Goal: Task Accomplishment & Management: Complete application form

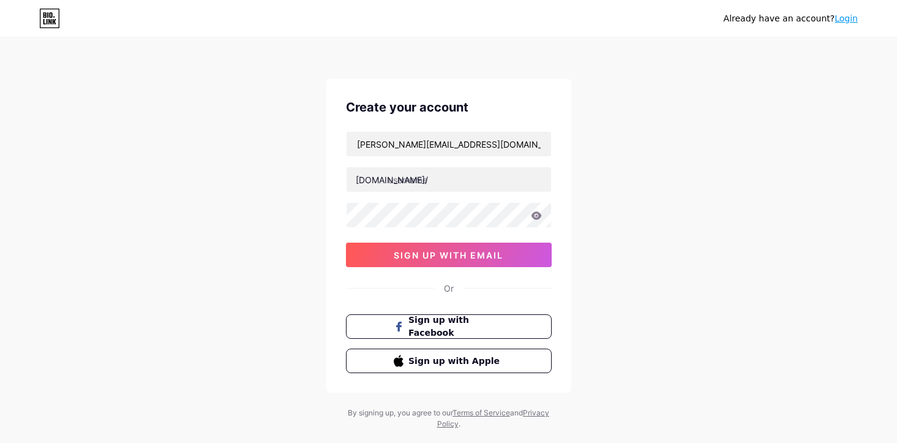
type input "[PERSON_NAME][EMAIL_ADDRESS][DOMAIN_NAME]"
type input "hrishika42"
click at [571, 160] on div "Already have an account? Login Create your account [PERSON_NAME][EMAIL_ADDRESS]…" at bounding box center [448, 234] width 897 height 469
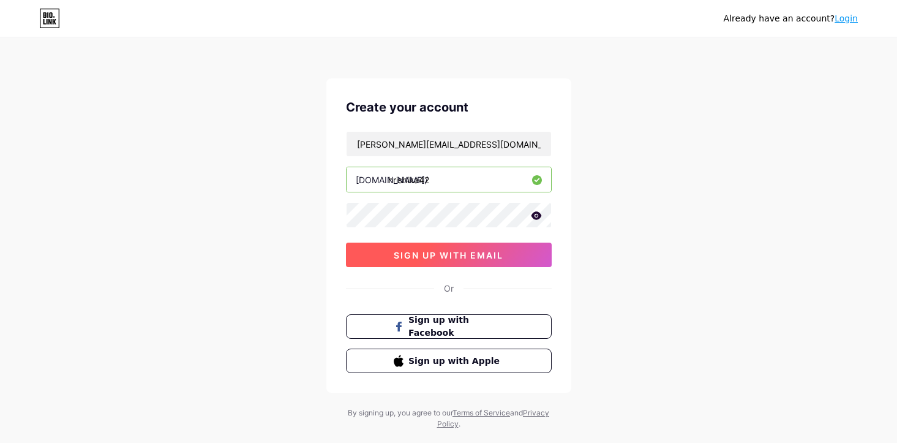
click at [494, 266] on button "sign up with email" at bounding box center [449, 255] width 206 height 25
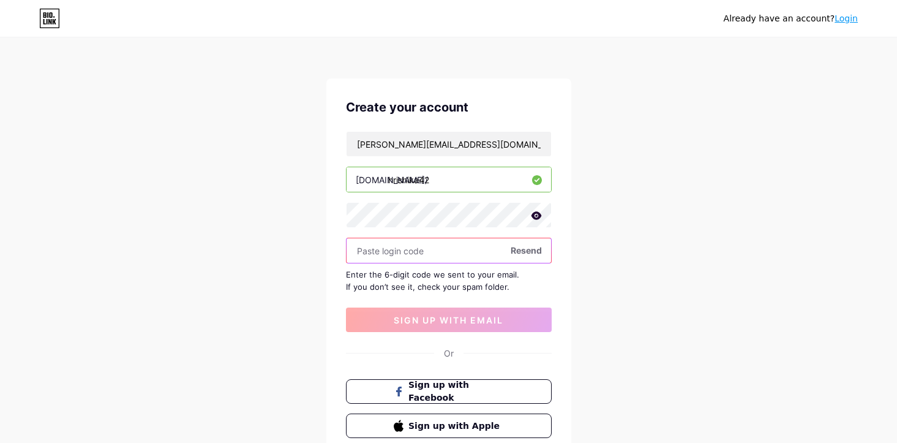
paste input "412975"
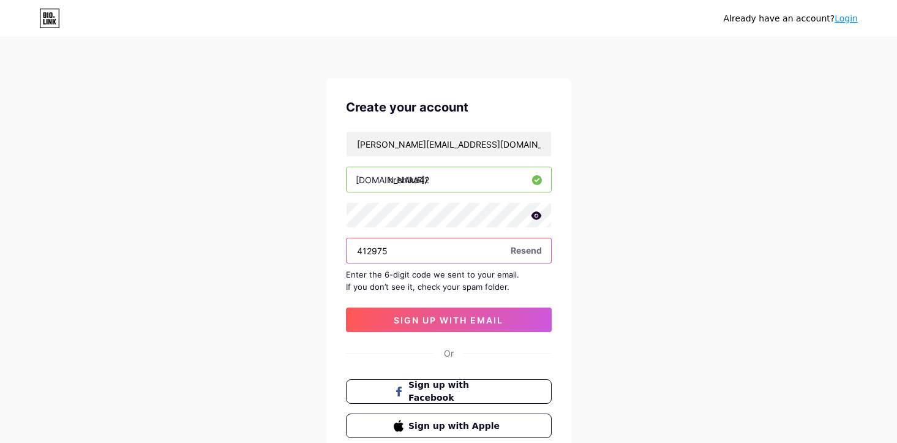
type input "412975"
click at [449, 333] on div "Create your account [PERSON_NAME][EMAIL_ADDRESS][DOMAIN_NAME] [DOMAIN_NAME]/ hr…" at bounding box center [449, 267] width 245 height 379
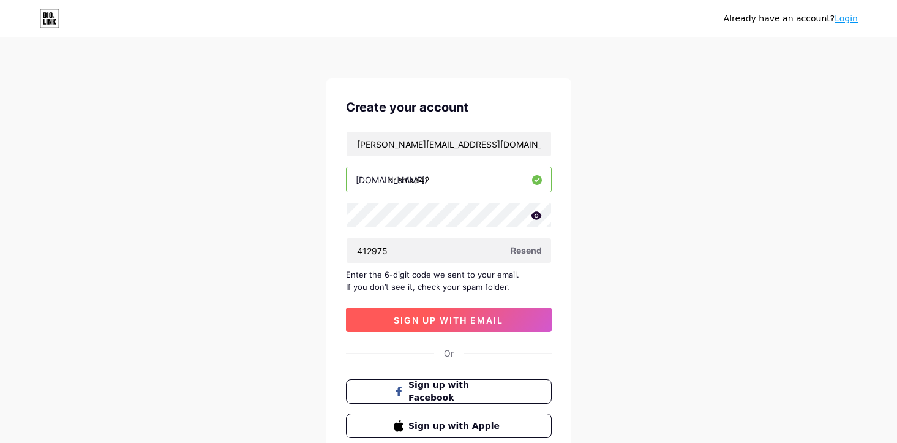
click at [458, 324] on span "sign up with email" at bounding box center [449, 320] width 110 height 10
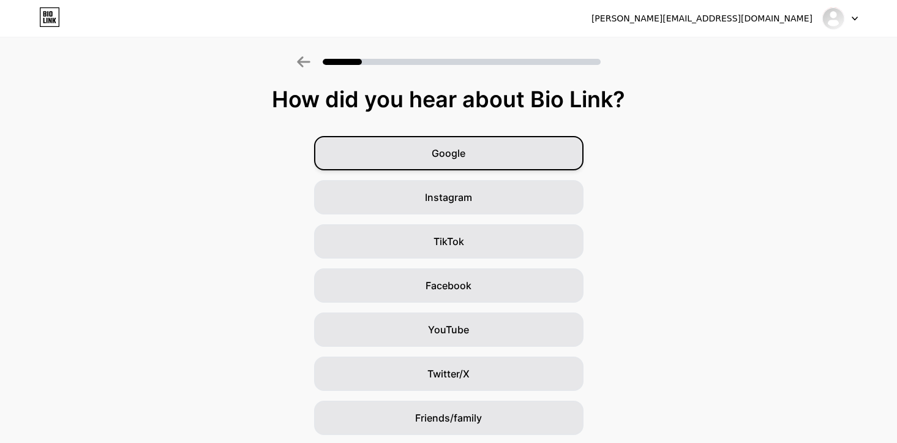
click at [441, 165] on div "Google" at bounding box center [449, 153] width 270 height 34
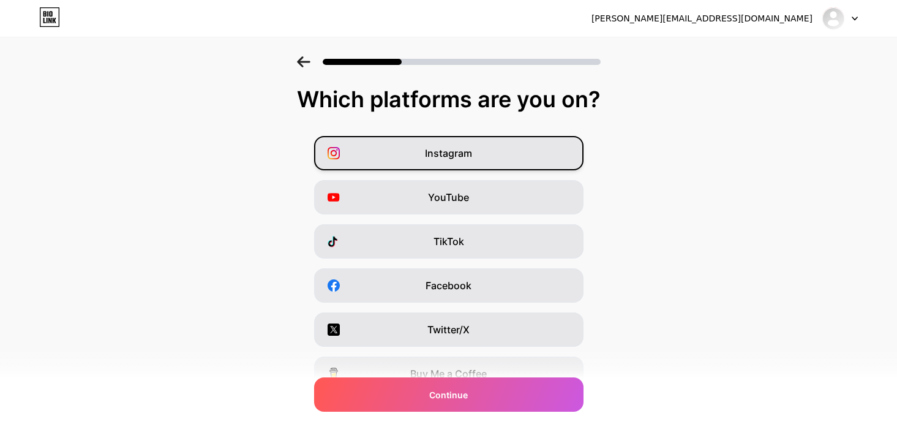
click at [479, 146] on div "Instagram" at bounding box center [449, 153] width 270 height 34
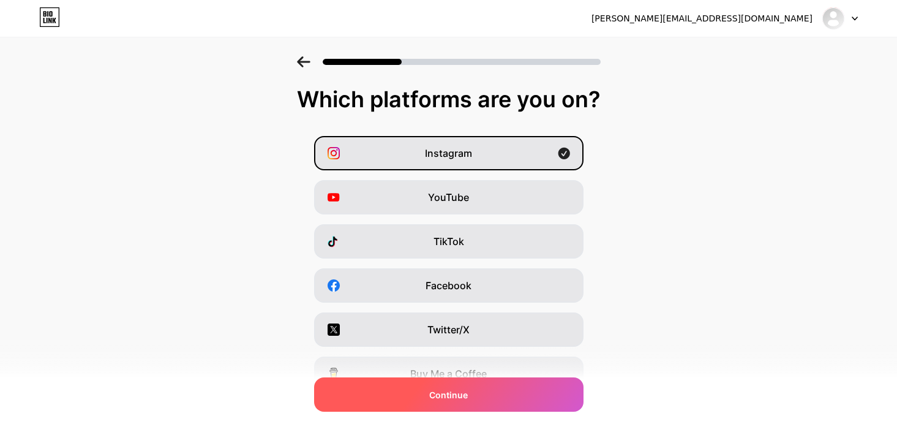
click at [486, 395] on div "Continue" at bounding box center [449, 394] width 270 height 34
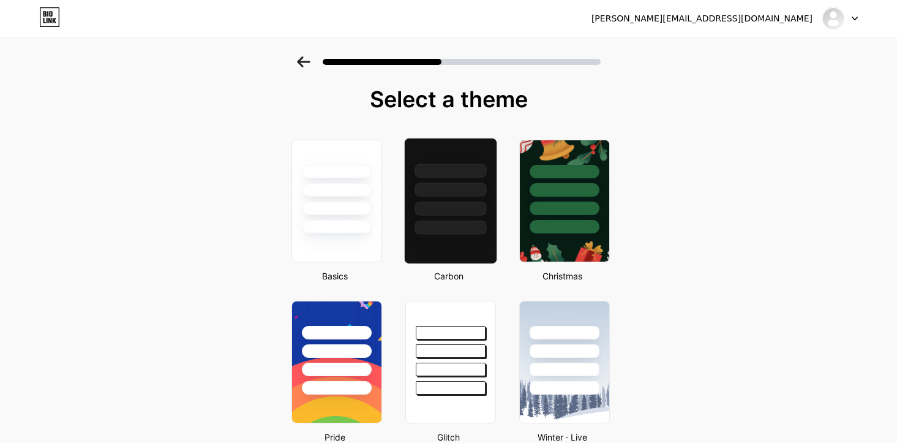
click at [469, 216] on div at bounding box center [450, 186] width 92 height 96
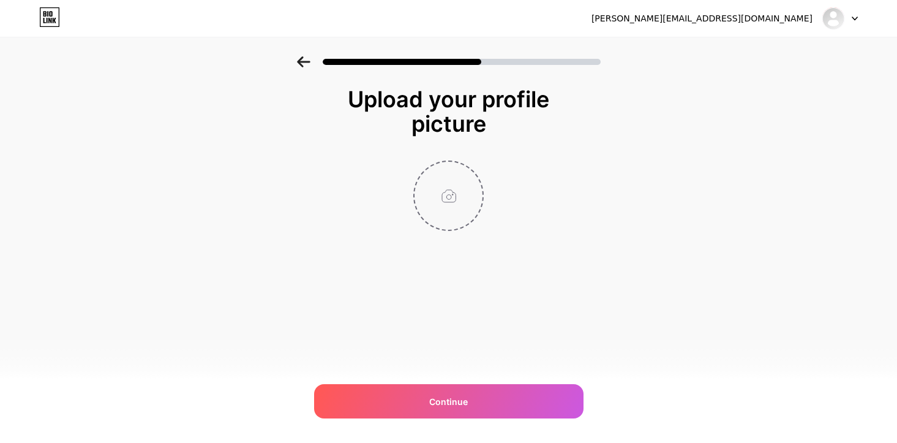
click at [446, 189] on input "file" at bounding box center [449, 196] width 68 height 68
type input "C:\fakepath\Screenshot [DATE] 5.45.39 PM.png"
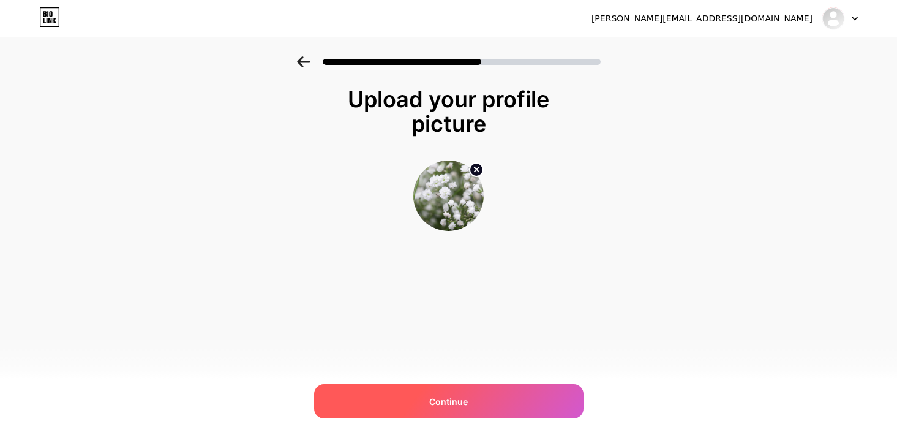
click at [479, 395] on div "Continue" at bounding box center [449, 401] width 270 height 34
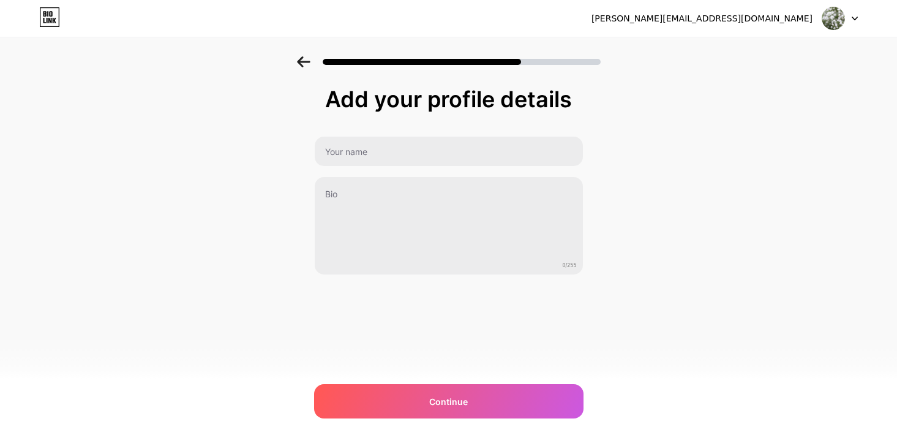
click at [455, 132] on div "Add your profile details 0/255 Continue Error" at bounding box center [449, 181] width 270 height 188
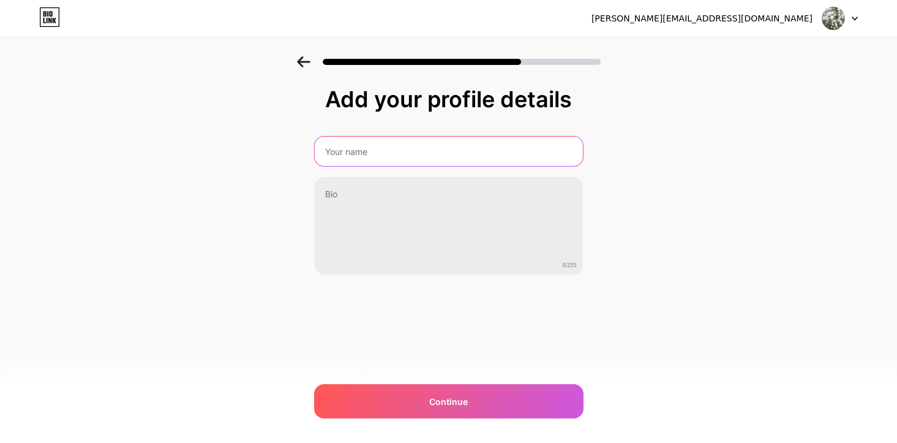
click at [450, 154] on input "text" at bounding box center [449, 151] width 268 height 29
type input "[PERSON_NAME]"
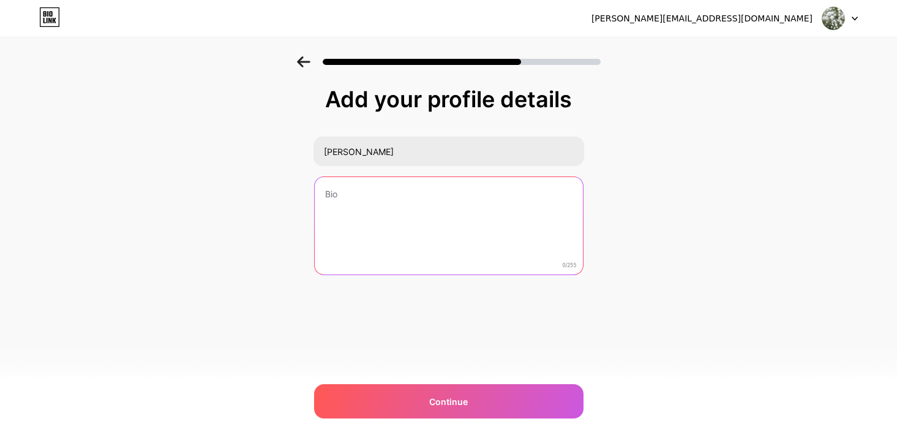
click at [441, 230] on textarea at bounding box center [449, 226] width 268 height 99
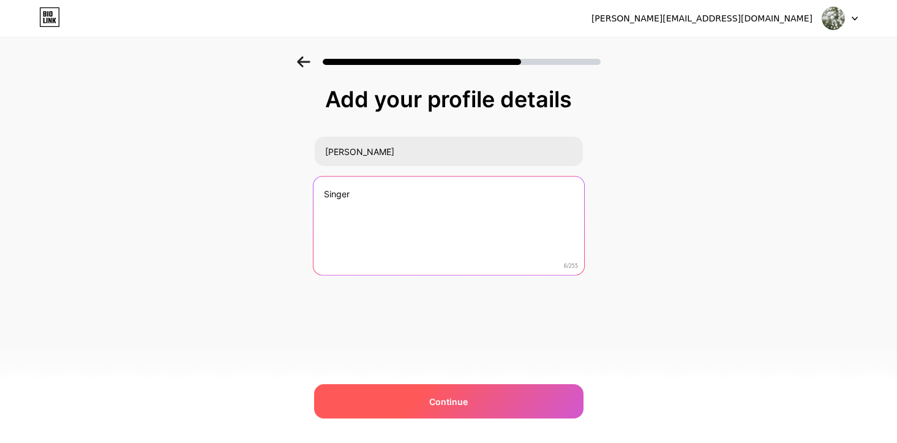
type textarea "Singer"
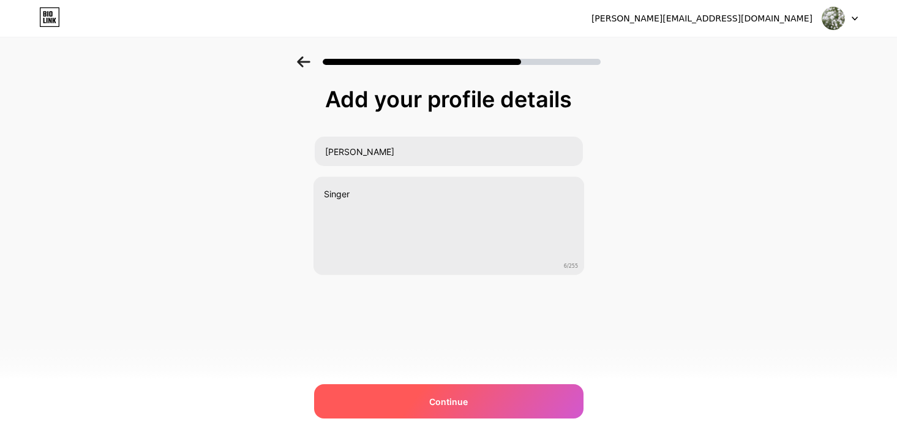
click at [426, 404] on div "Continue" at bounding box center [449, 401] width 270 height 34
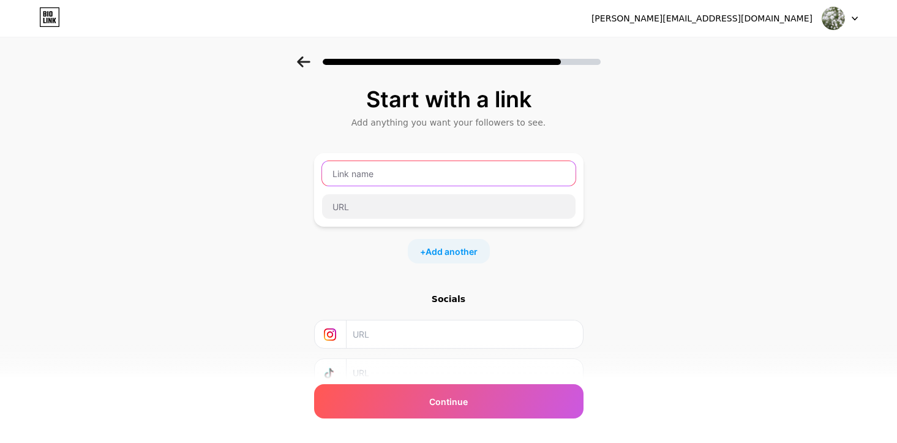
click at [420, 165] on input "text" at bounding box center [449, 173] width 254 height 25
type input "Bmc"
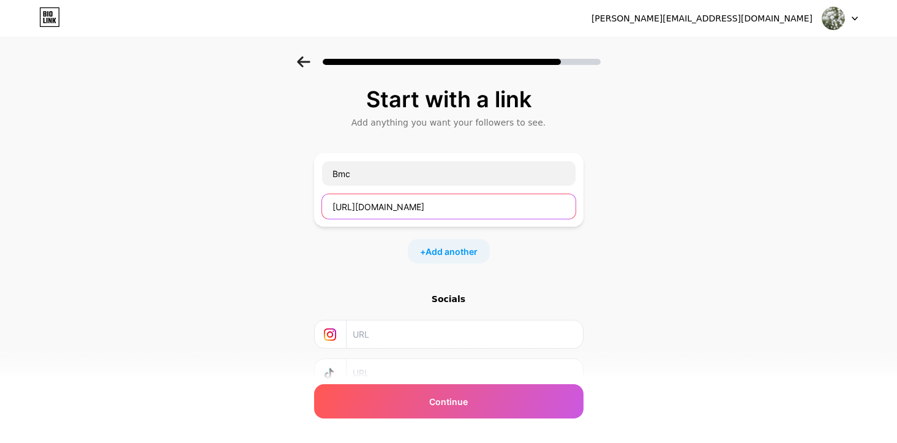
type input "[URL][DOMAIN_NAME]"
click at [624, 226] on div "Start with a link Add anything you want your followers to see. Bmc [URL][DOMAIN…" at bounding box center [448, 271] width 897 height 431
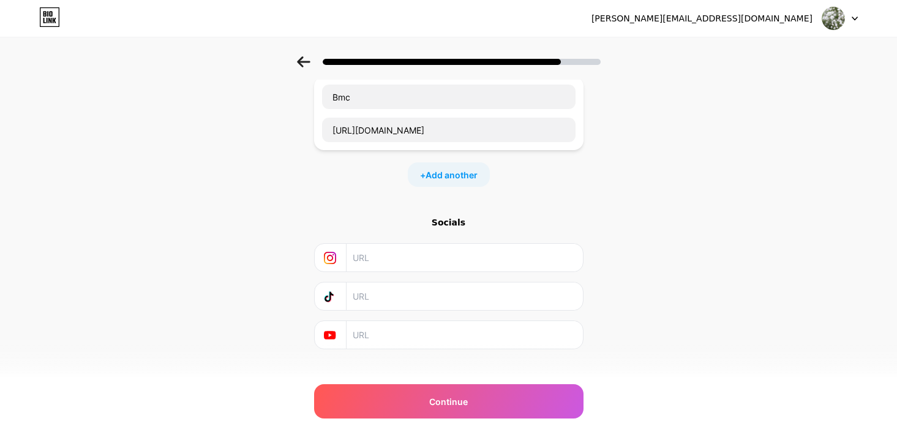
scroll to position [93, 0]
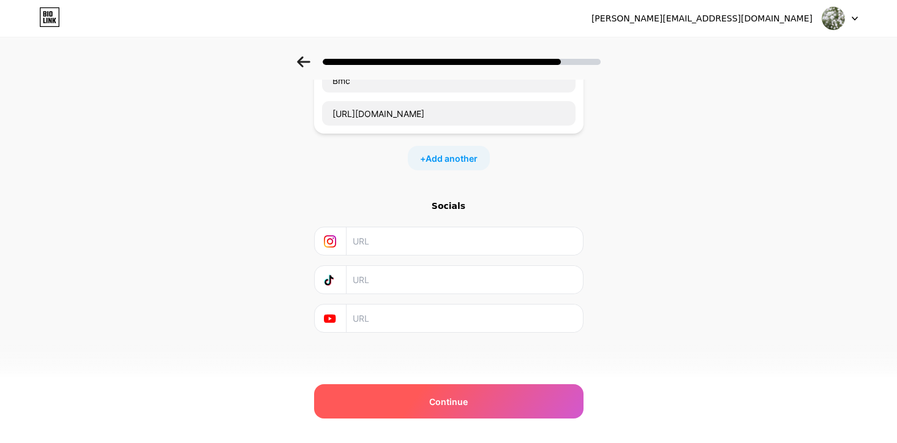
click at [510, 396] on div "Continue" at bounding box center [449, 401] width 270 height 34
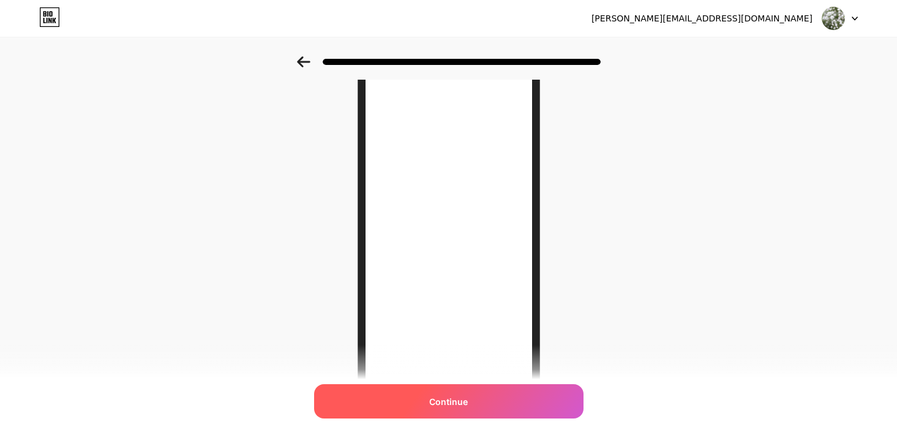
scroll to position [173, 0]
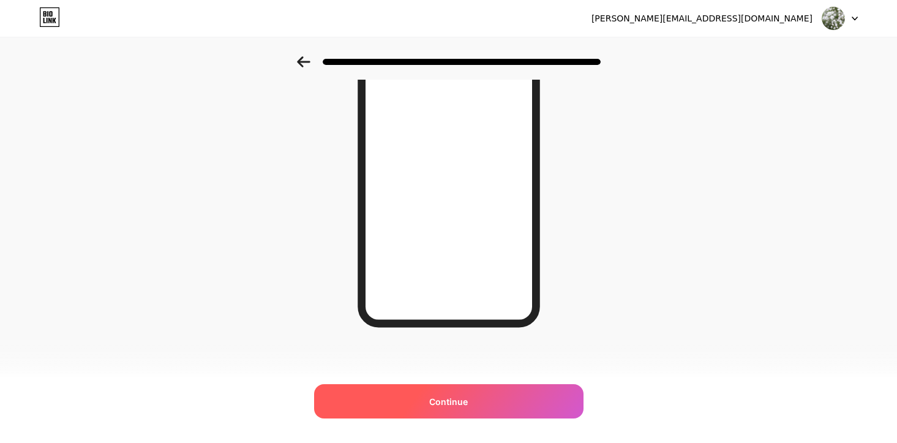
click at [514, 405] on div "Continue" at bounding box center [449, 401] width 270 height 34
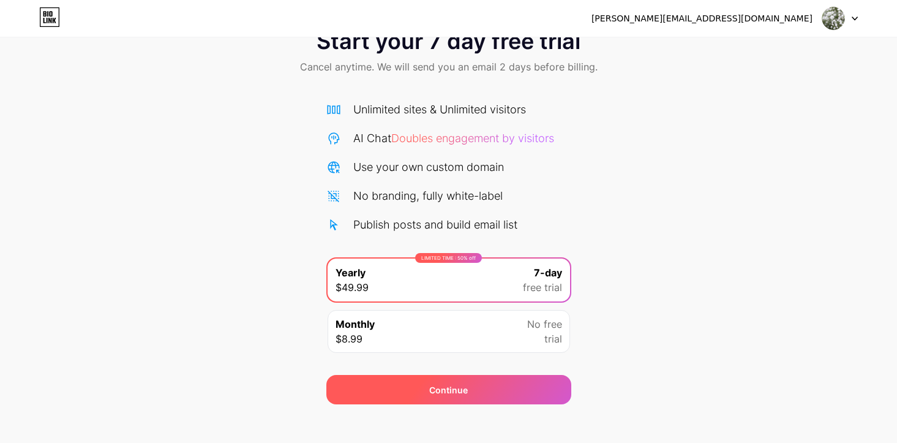
scroll to position [50, 0]
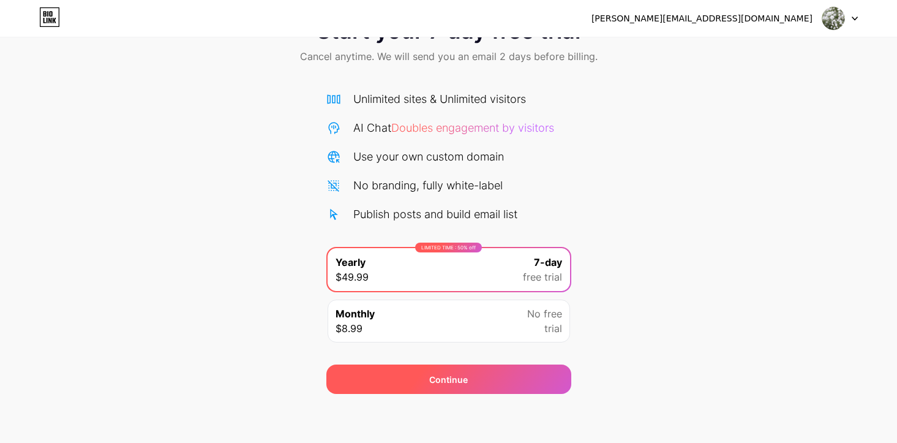
click at [470, 373] on div "Continue" at bounding box center [449, 379] width 245 height 29
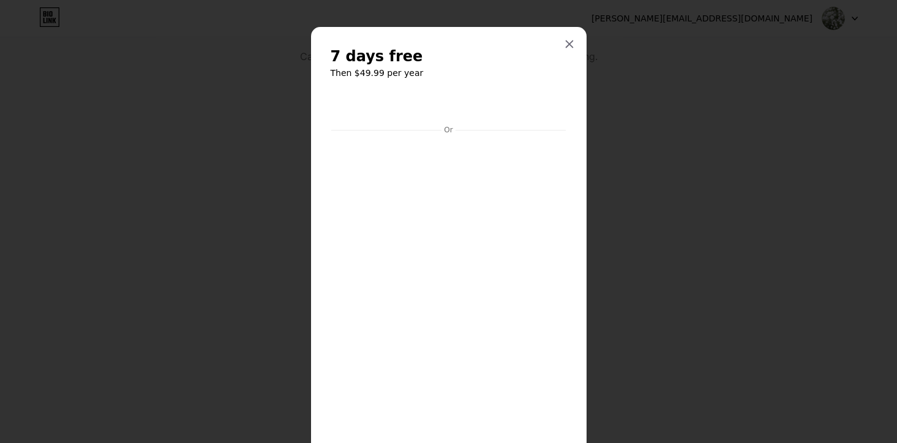
scroll to position [240, 0]
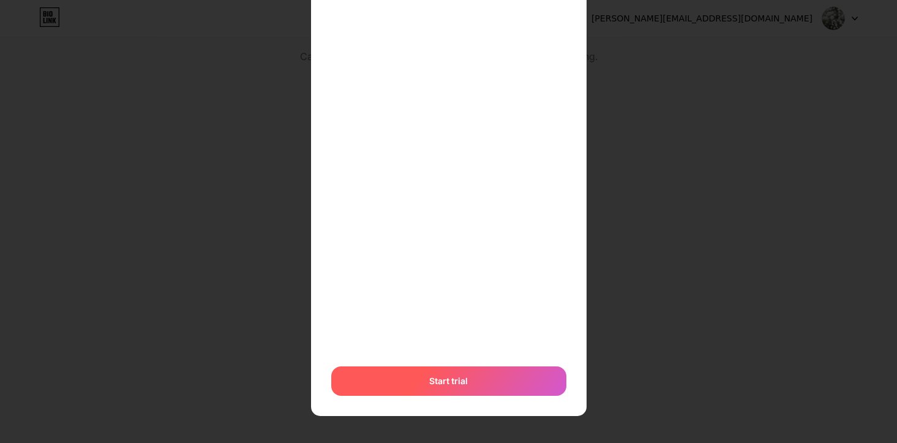
click at [436, 369] on div "Start trial" at bounding box center [448, 380] width 235 height 29
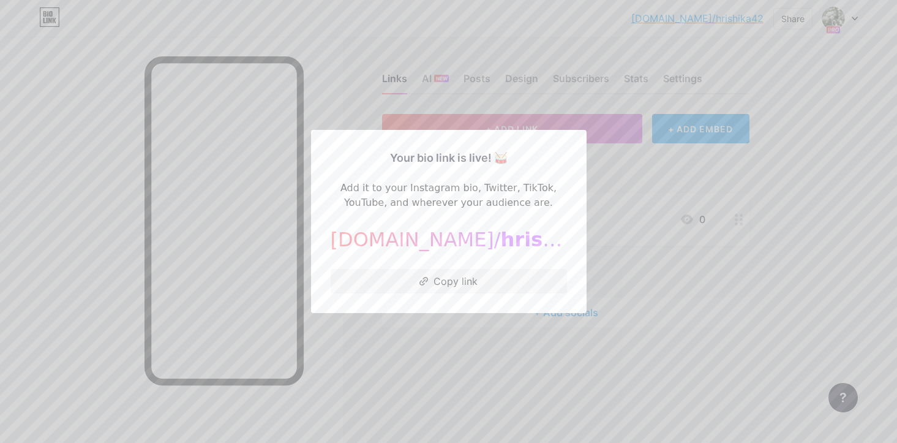
click at [730, 275] on div at bounding box center [448, 221] width 897 height 443
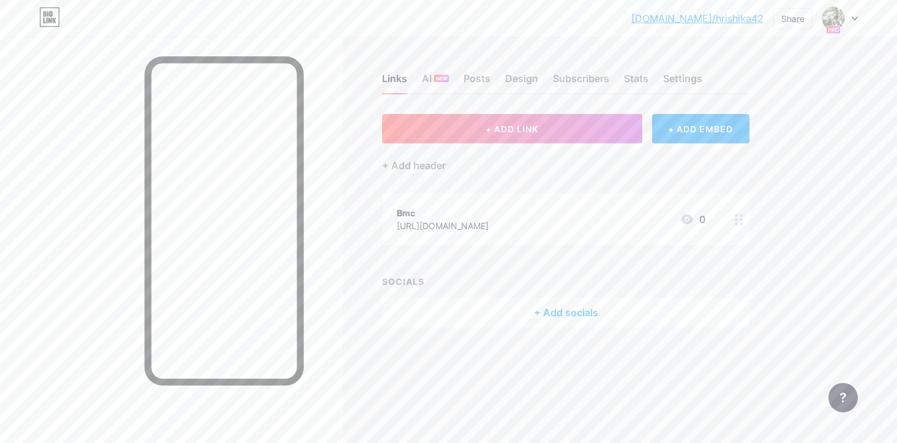
click at [836, 27] on rect at bounding box center [833, 30] width 14 height 8
click at [779, 98] on div "Switch accounts [PERSON_NAME] [DOMAIN_NAME]/hrishika42 + Add a new page" at bounding box center [782, 78] width 152 height 89
click at [779, 103] on div "+ Add a new page" at bounding box center [782, 106] width 137 height 12
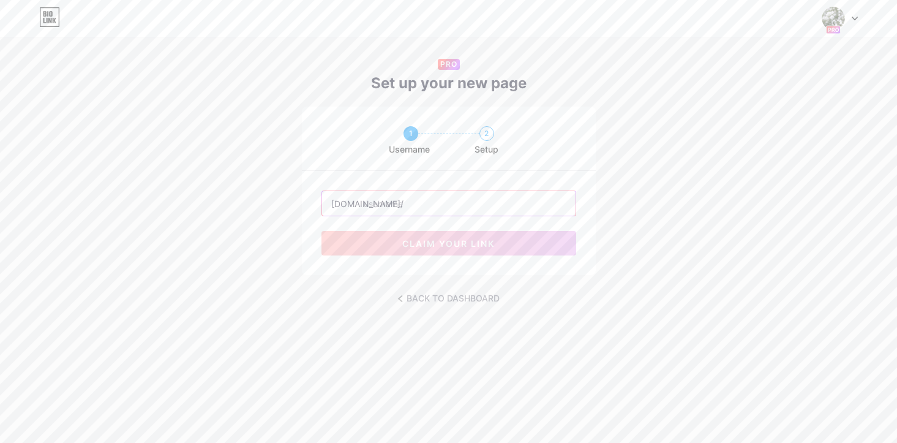
click at [442, 198] on input "text" at bounding box center [449, 203] width 254 height 25
click at [841, 28] on span at bounding box center [833, 18] width 23 height 23
click at [790, 53] on link "Dashboard" at bounding box center [782, 50] width 152 height 33
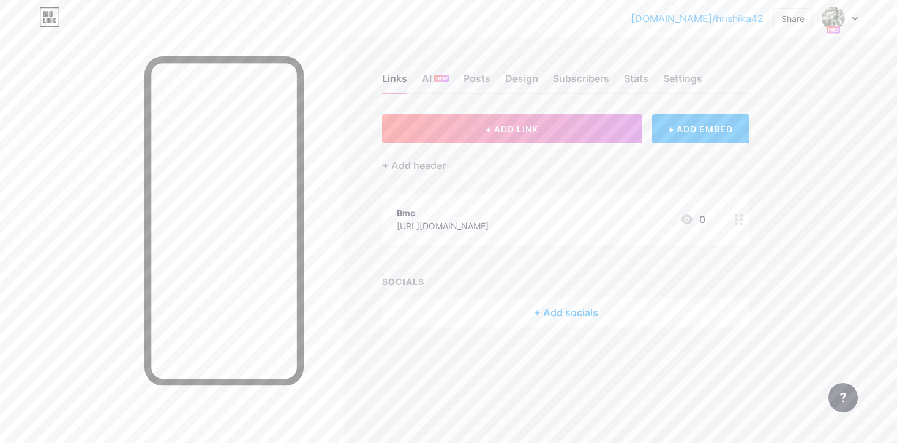
click at [750, 20] on link "[DOMAIN_NAME]/hrishika42" at bounding box center [698, 18] width 132 height 15
click at [834, 25] on img at bounding box center [834, 19] width 20 height 20
click at [779, 110] on div "+ Add a new page" at bounding box center [782, 106] width 137 height 12
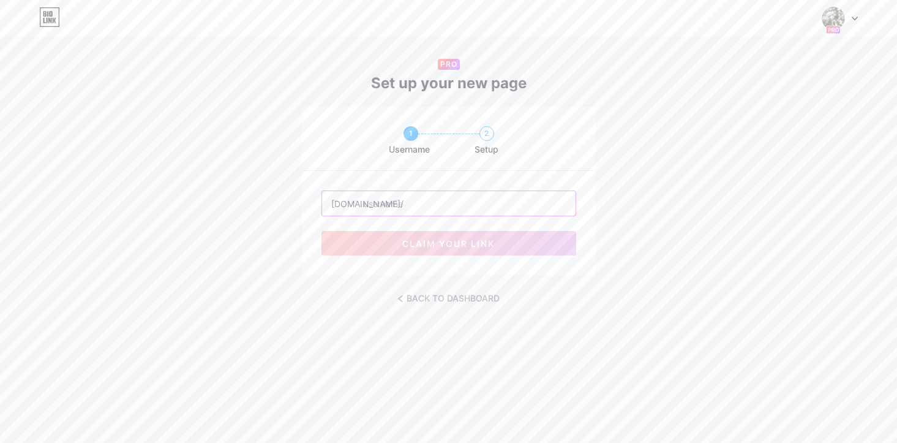
click at [436, 203] on input "text" at bounding box center [449, 203] width 254 height 25
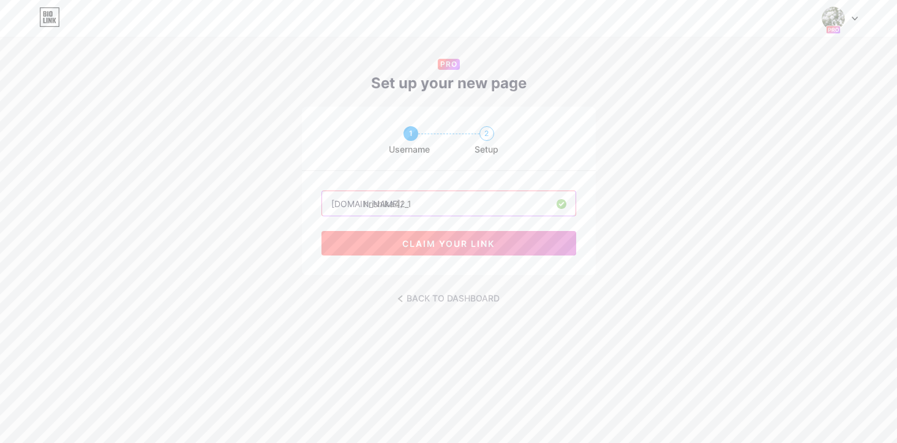
type input "hrishika42_1"
click at [491, 238] on span "claim your link" at bounding box center [448, 243] width 93 height 10
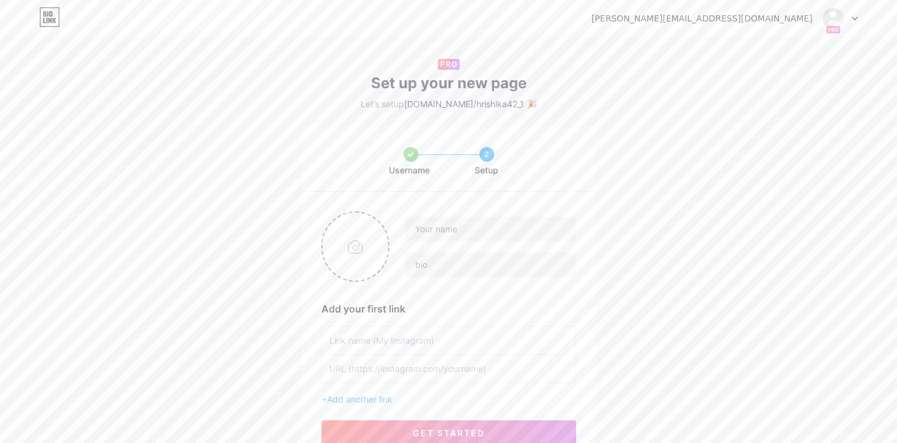
click at [488, 213] on div at bounding box center [449, 246] width 255 height 70
click at [483, 225] on input "text" at bounding box center [490, 229] width 170 height 25
type input "Hrishika42 01"
click at [485, 265] on input "text" at bounding box center [490, 264] width 170 height 25
type input "Page 1"
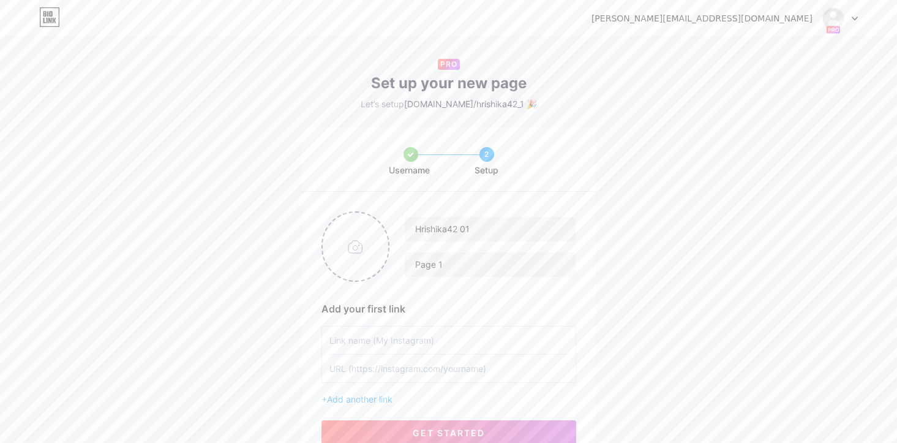
click at [444, 345] on input "text" at bounding box center [449, 341] width 239 height 28
type input "Bmc"
type input "[URL][DOMAIN_NAME]"
click at [352, 238] on input "file" at bounding box center [356, 247] width 66 height 68
type input "C:\fakepath\Screenshot [DATE] 10.42.37 AM.png"
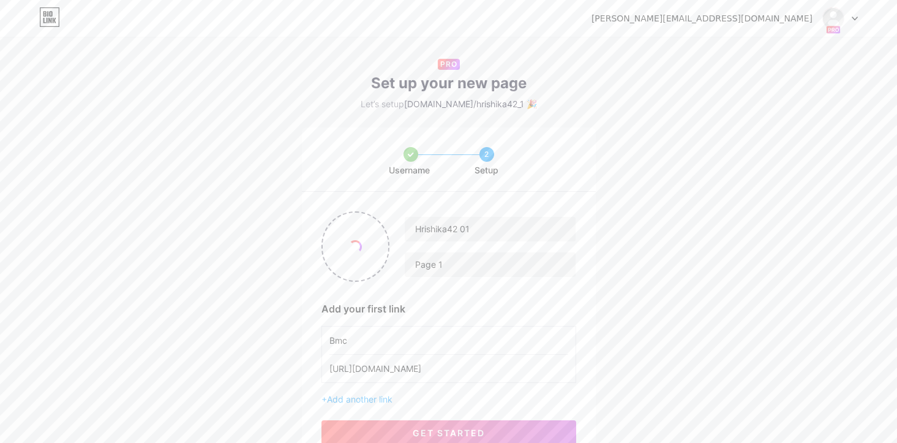
scroll to position [70, 0]
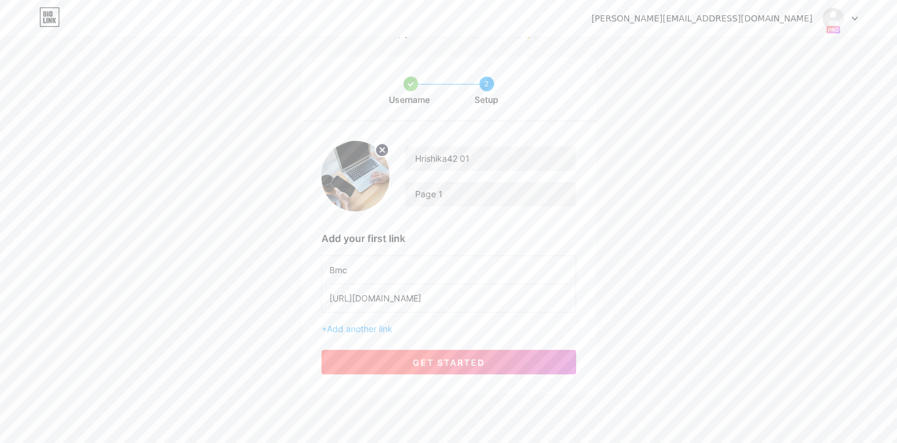
click at [507, 360] on button "get started" at bounding box center [449, 362] width 255 height 25
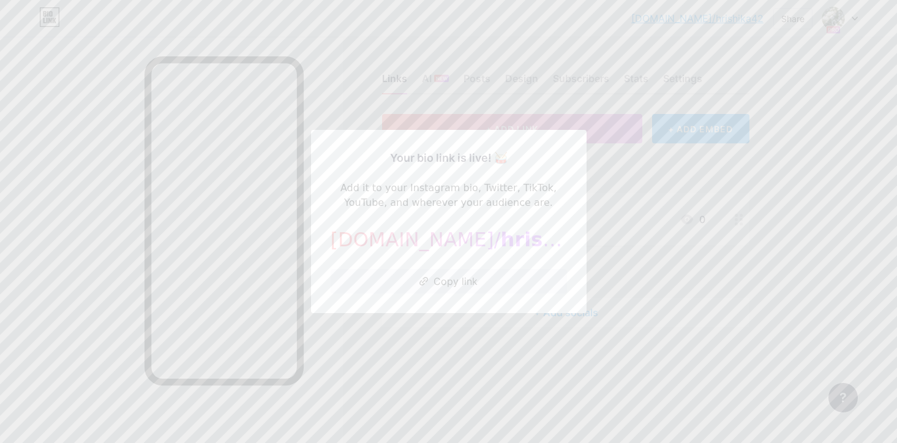
click at [613, 258] on div at bounding box center [448, 221] width 897 height 443
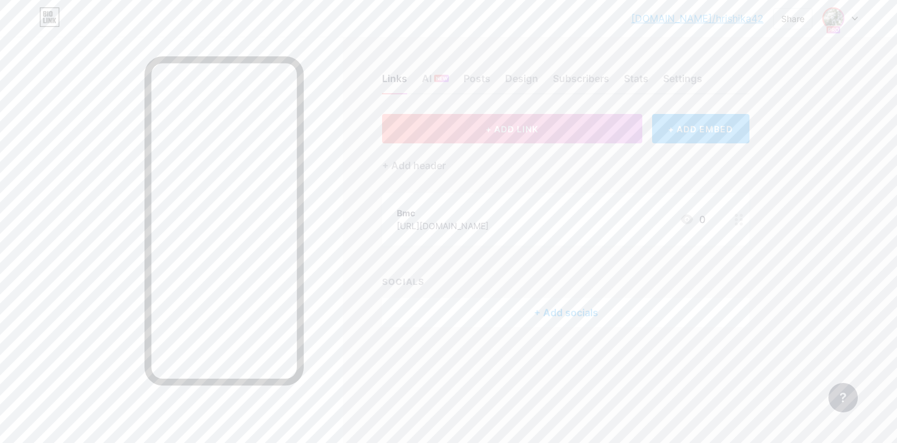
click at [835, 20] on img at bounding box center [834, 19] width 20 height 20
click at [776, 116] on div "[DOMAIN_NAME]/hrishika42_1" at bounding box center [794, 120] width 107 height 10
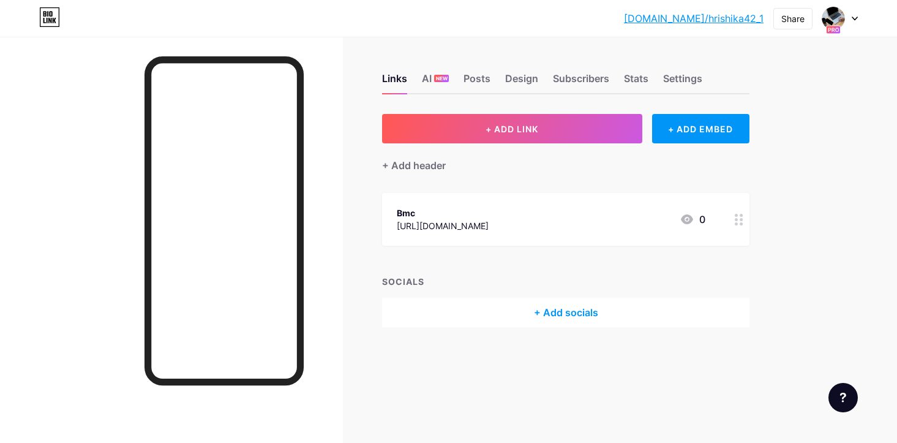
click at [740, 17] on link "[DOMAIN_NAME]/hrishika42_1" at bounding box center [694, 18] width 140 height 15
click at [846, 13] on div at bounding box center [841, 18] width 36 height 22
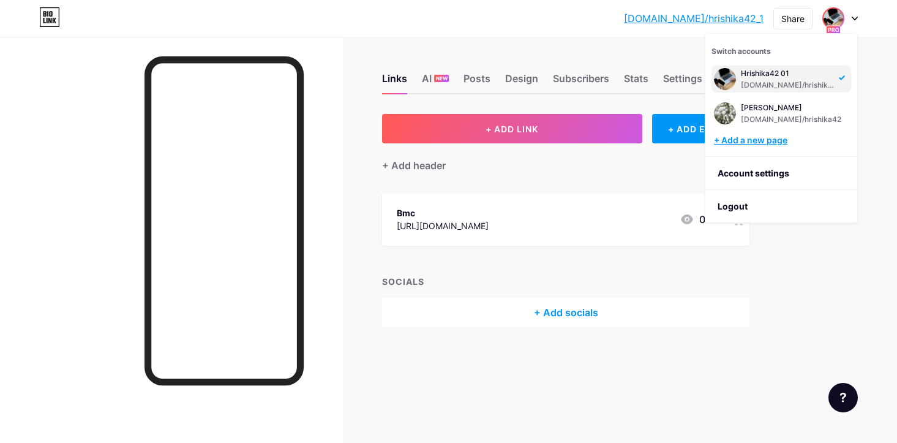
click at [766, 141] on div "+ Add a new page" at bounding box center [782, 140] width 137 height 12
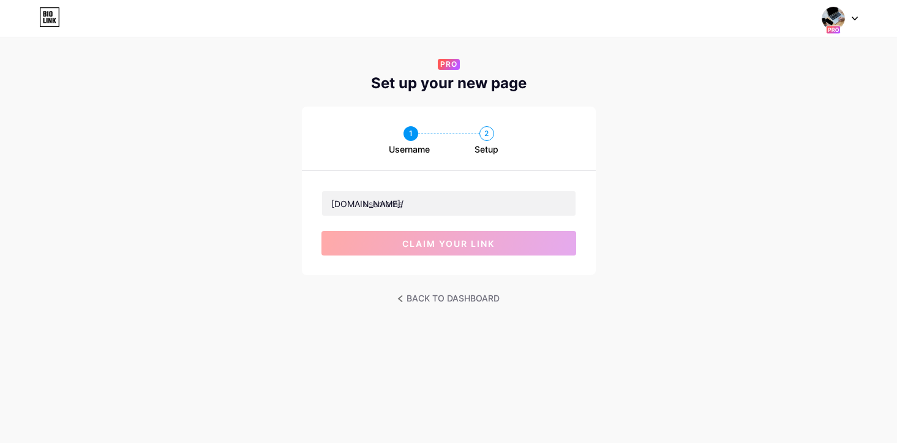
click at [491, 189] on div "[DOMAIN_NAME]/ claim your link" at bounding box center [449, 223] width 294 height 104
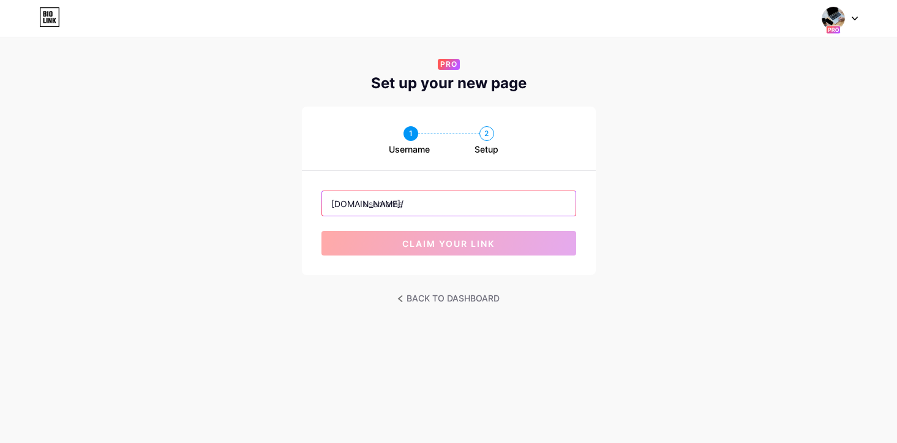
click at [475, 210] on input "text" at bounding box center [449, 203] width 254 height 25
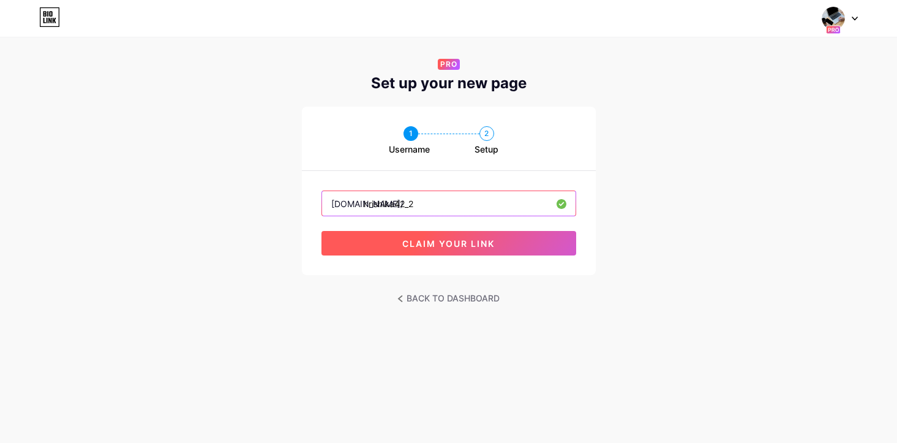
type input "hrishika42_2"
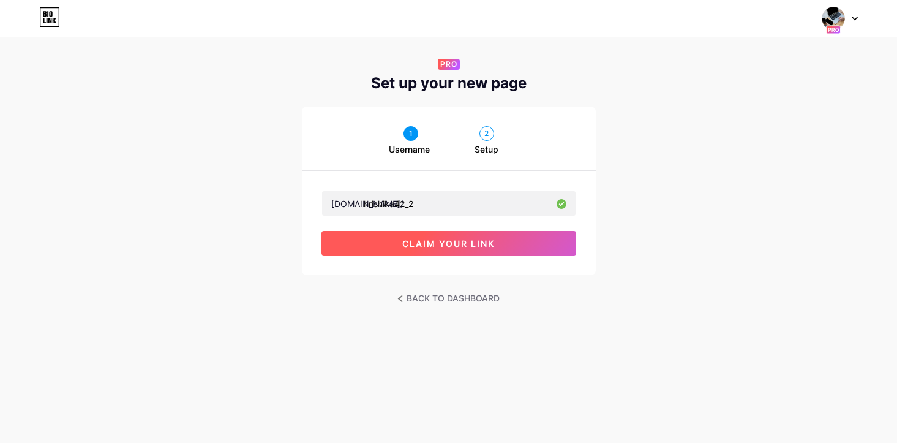
click at [478, 241] on span "claim your link" at bounding box center [448, 243] width 93 height 10
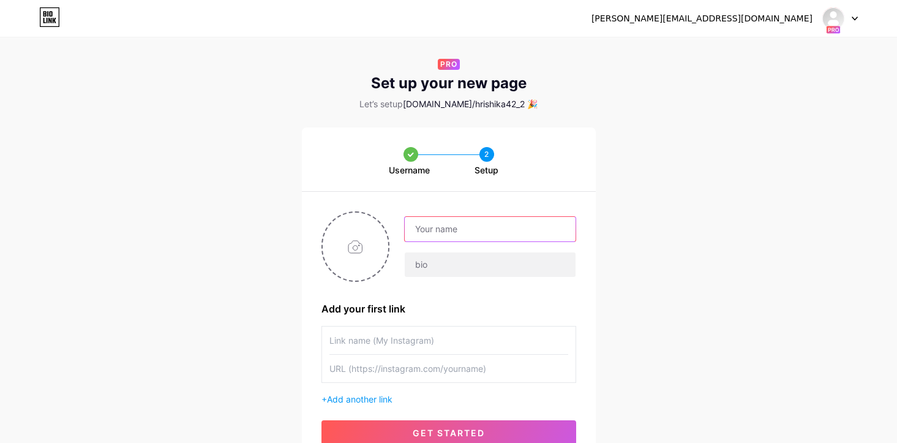
click at [474, 226] on input "text" at bounding box center [490, 229] width 170 height 25
type input "hrishika42 2"
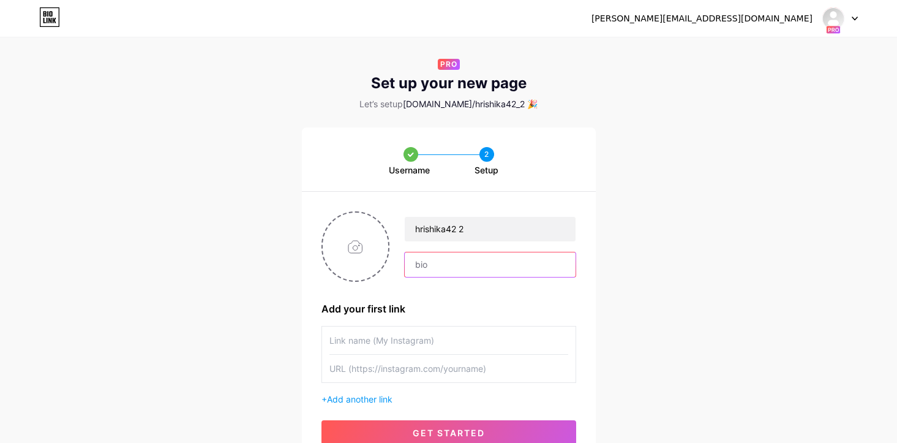
click at [475, 266] on input "text" at bounding box center [490, 264] width 170 height 25
type input "page 2"
click at [356, 246] on input "file" at bounding box center [356, 247] width 66 height 68
type input "C:\fakepath\Screenshot [DATE] 11.08.52 AM.png"
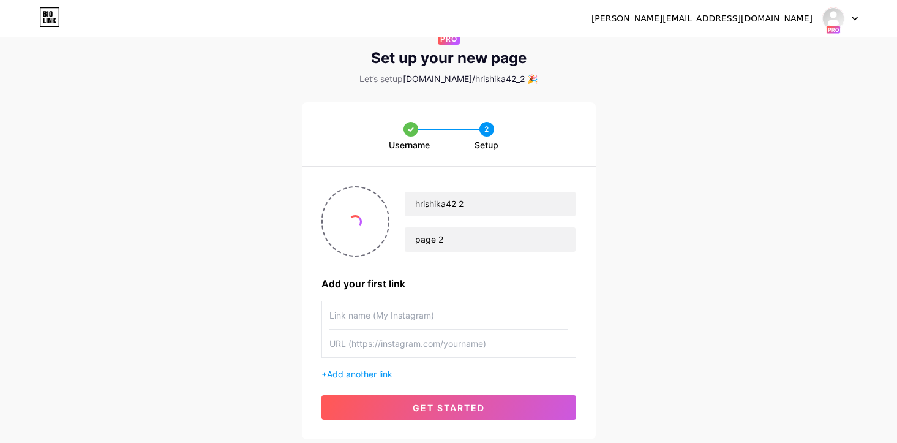
click at [480, 310] on input "text" at bounding box center [449, 315] width 239 height 28
type input "bmc"
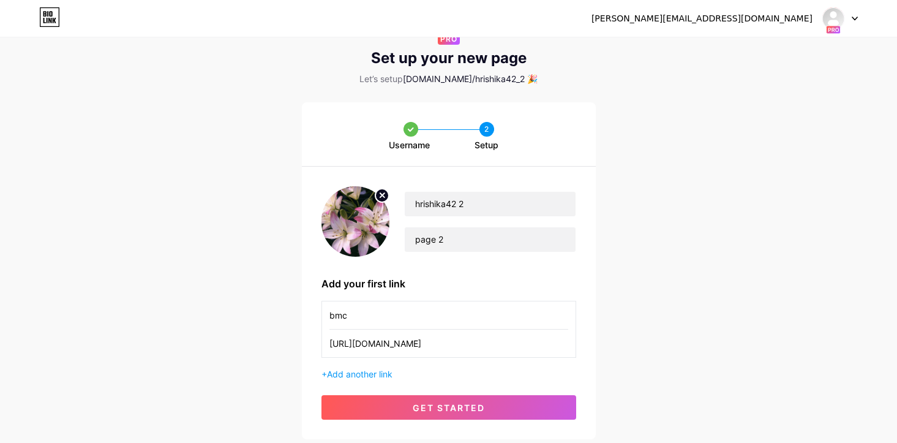
scroll to position [70, 0]
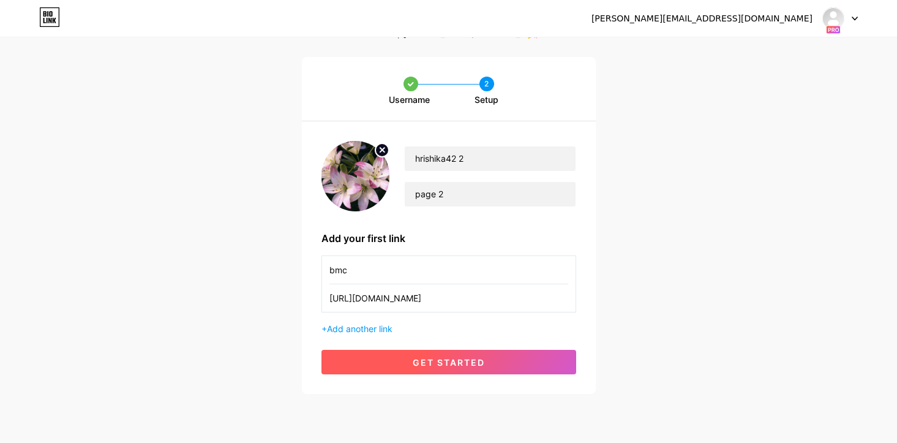
type input "[URL][DOMAIN_NAME]"
click at [521, 353] on button "get started" at bounding box center [449, 362] width 255 height 25
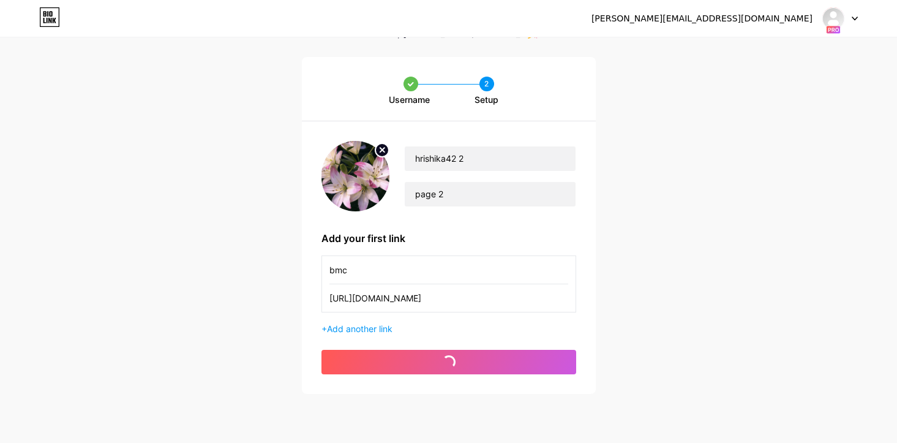
scroll to position [0, 0]
